Goal: Find specific page/section: Find specific page/section

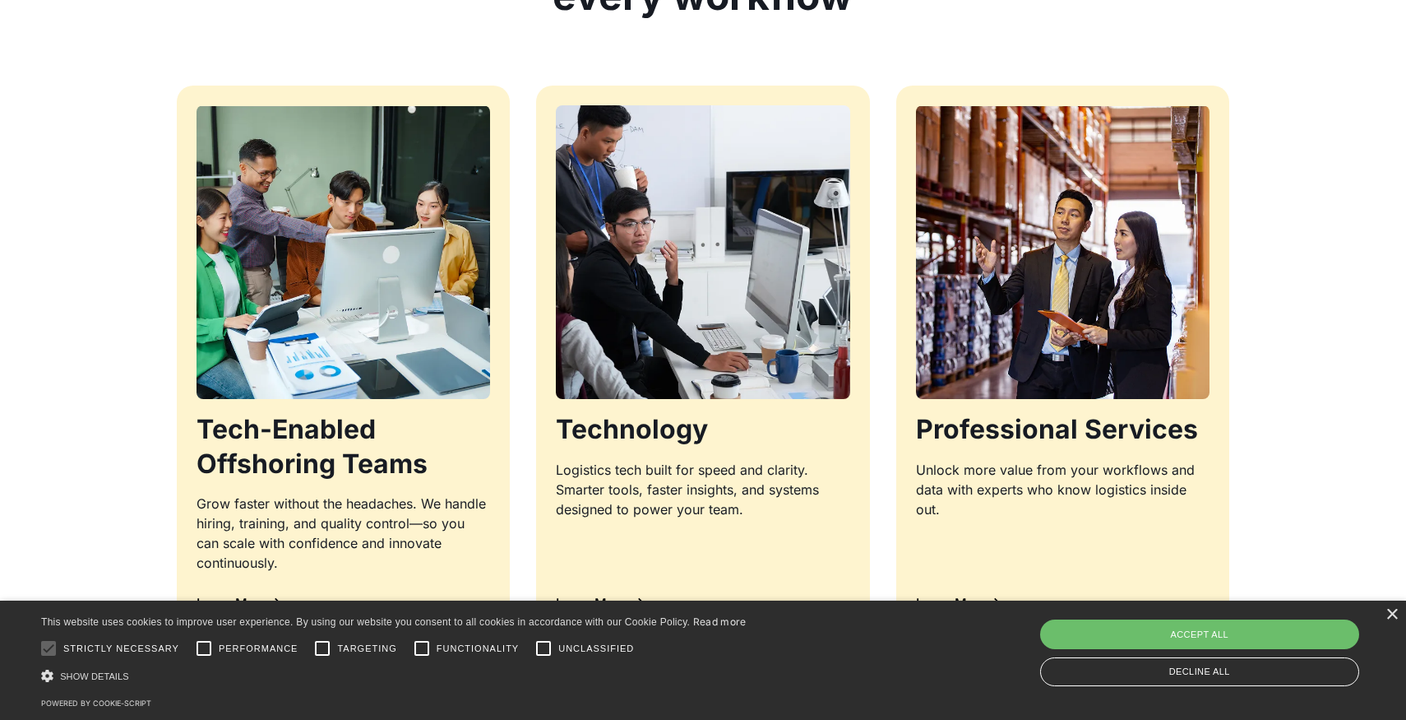
scroll to position [1660, 0]
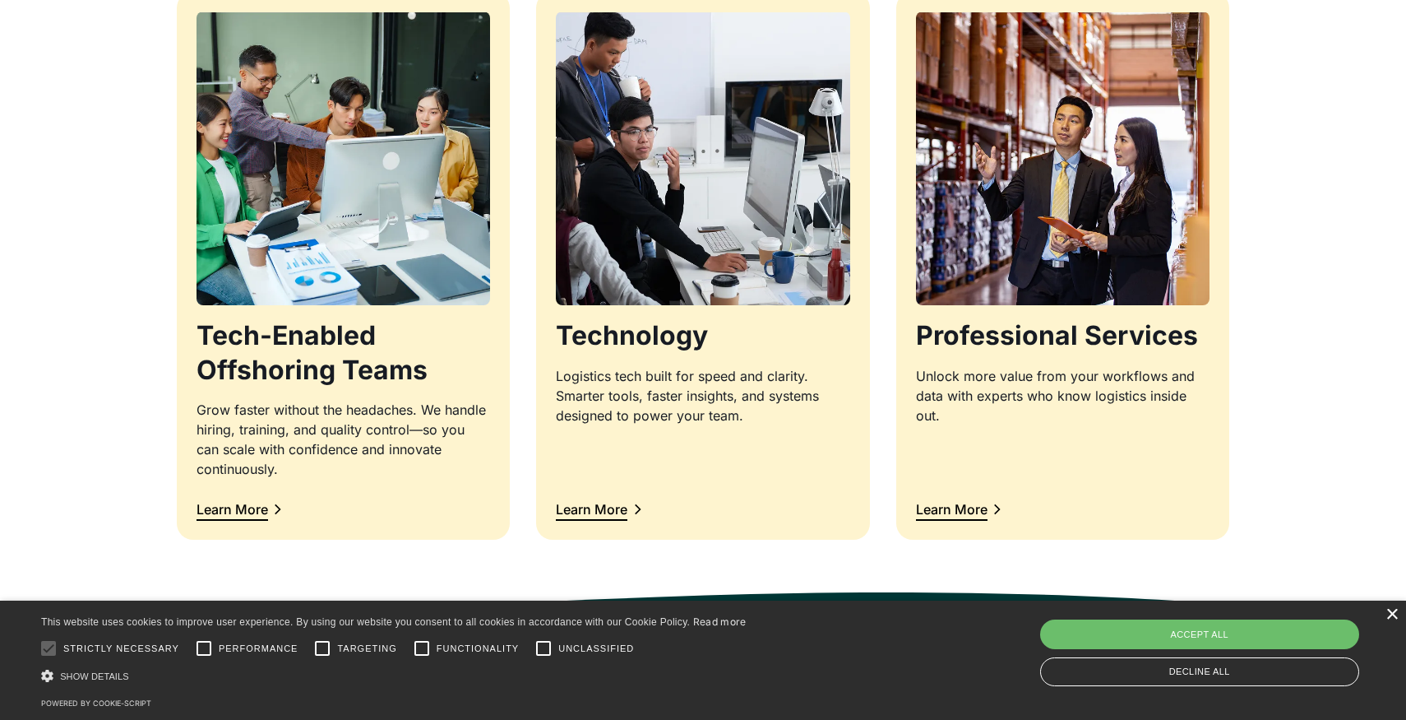
click at [1391, 611] on div "×" at bounding box center [1392, 615] width 12 height 12
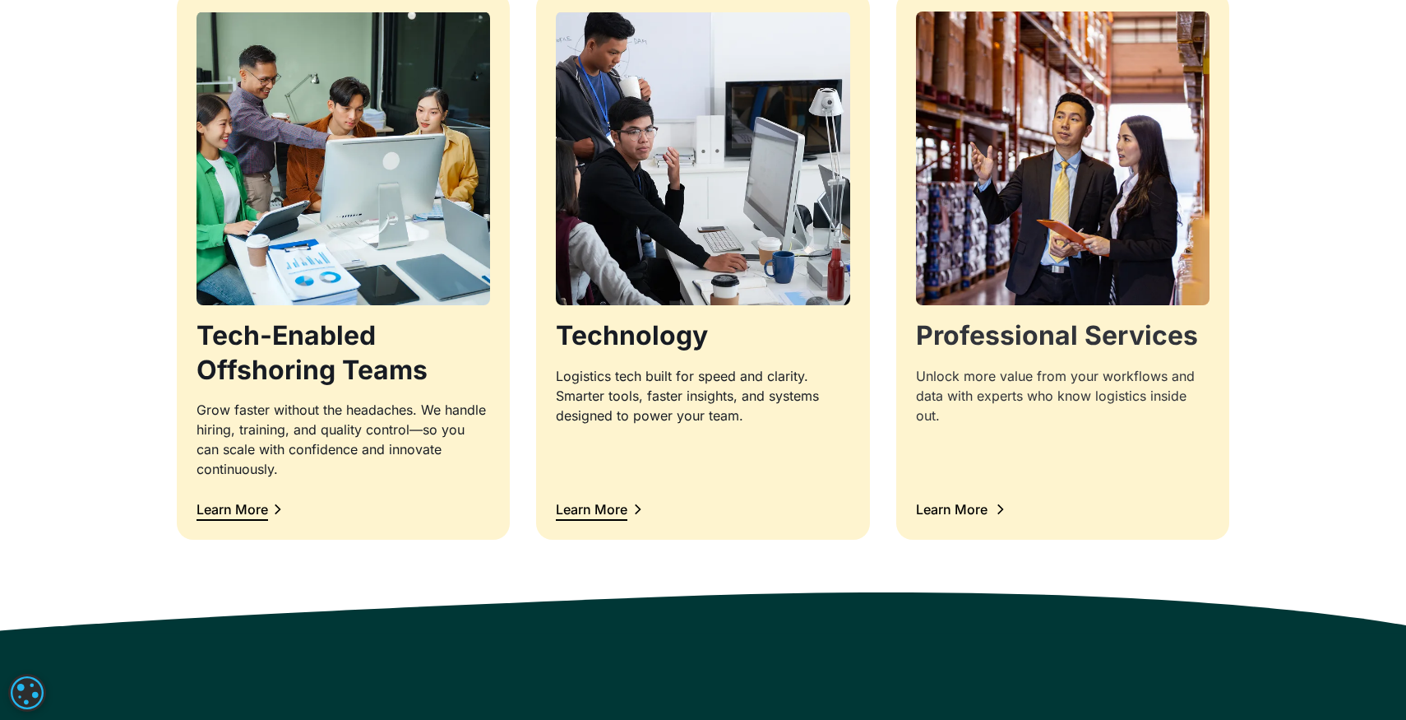
click at [944, 225] on img at bounding box center [1063, 158] width 308 height 308
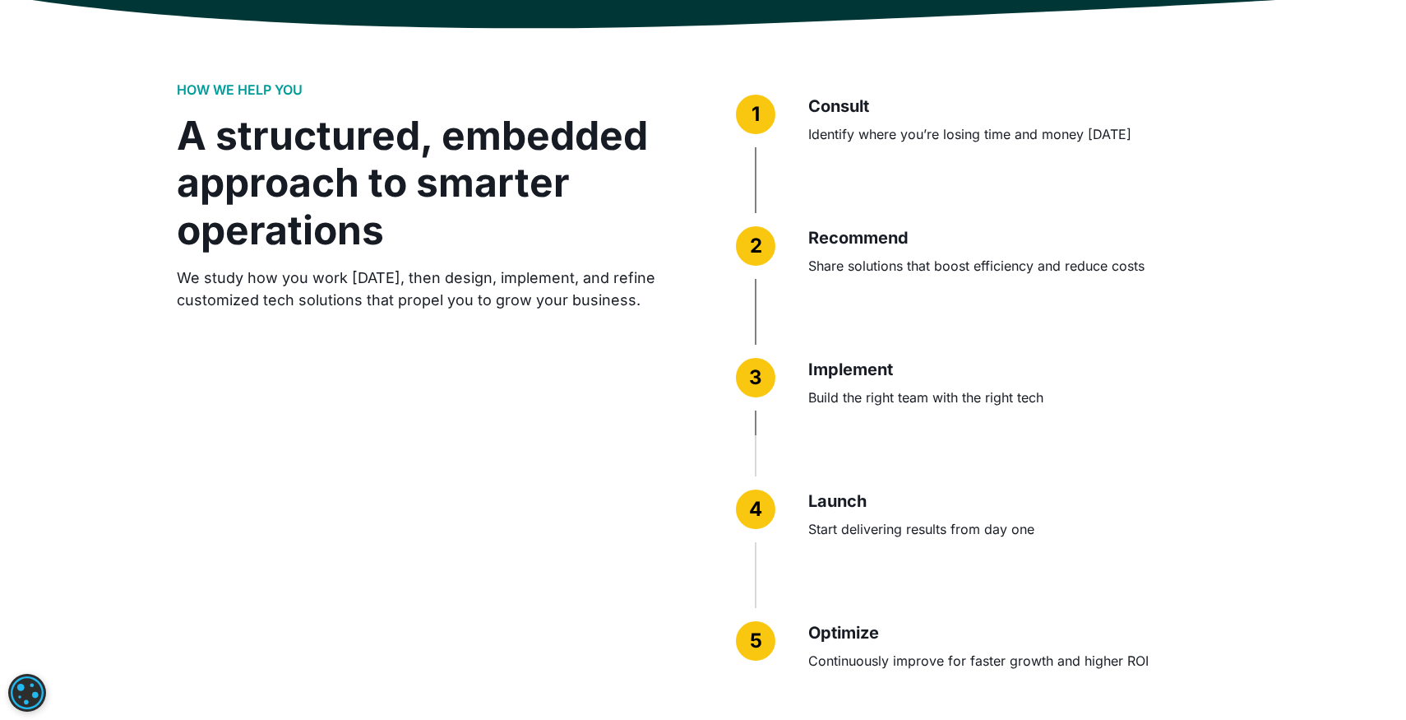
scroll to position [3984, 0]
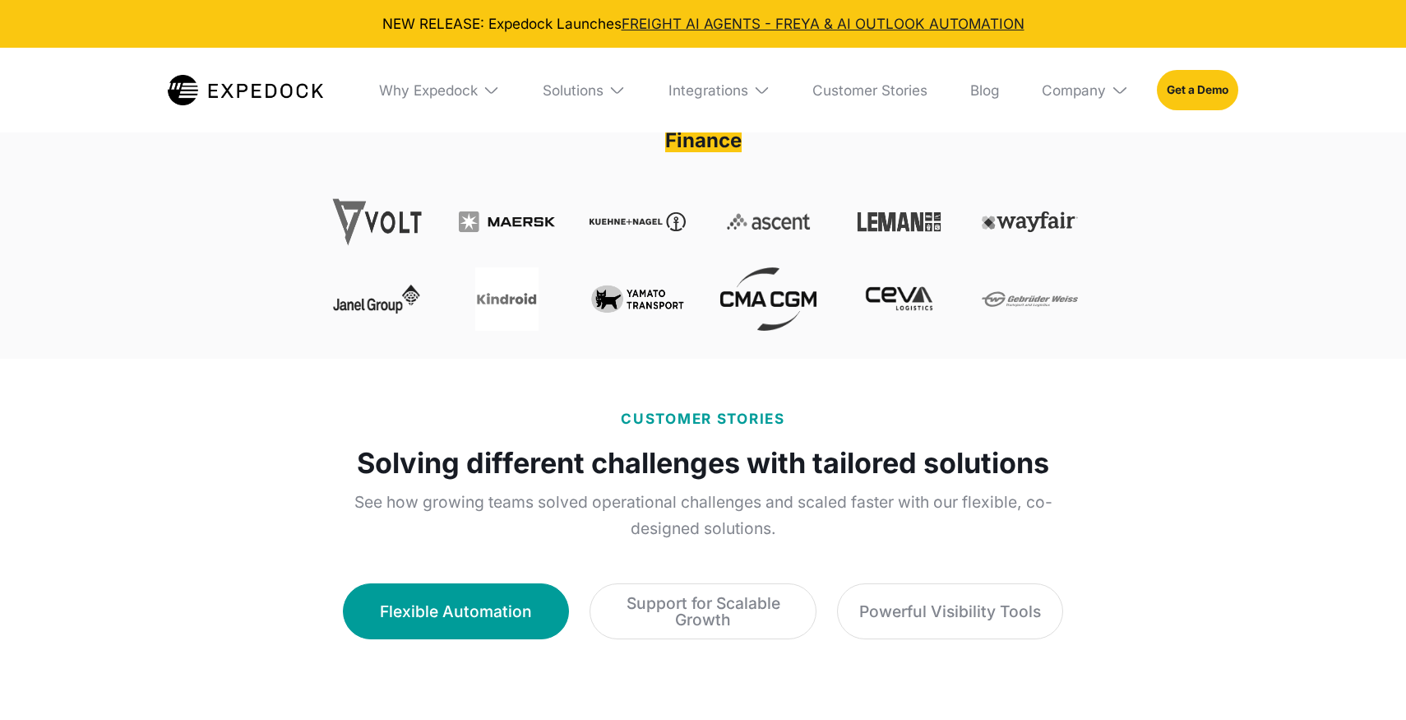
select select
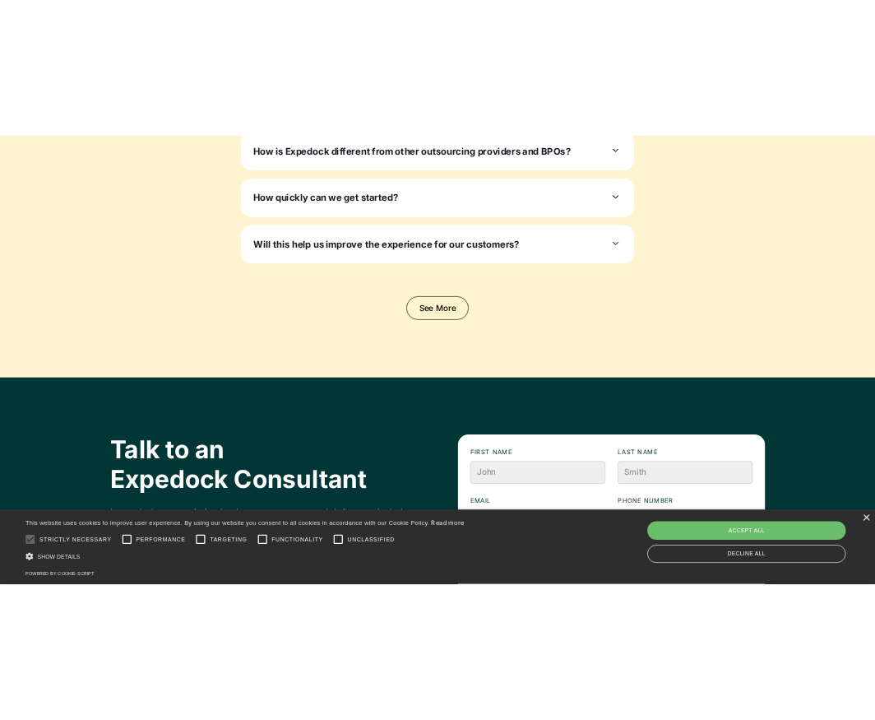
scroll to position [5283, 0]
